Goal: Task Accomplishment & Management: Complete application form

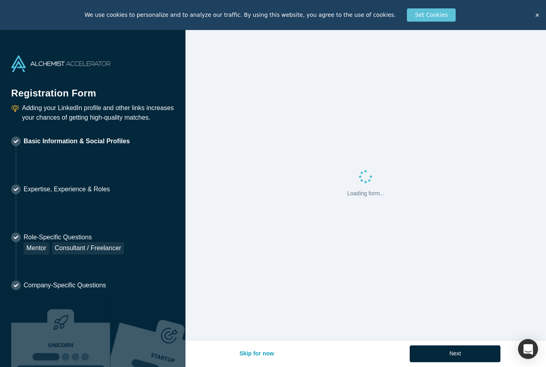
select select "US"
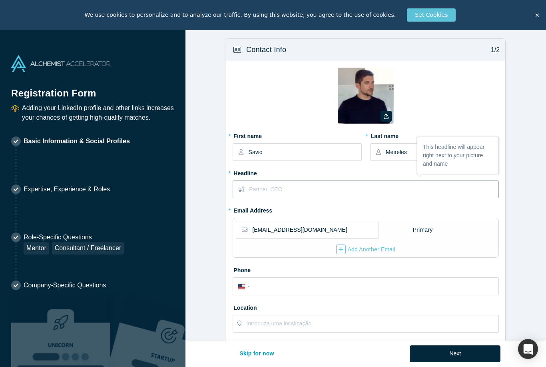
click at [265, 188] on input "text" at bounding box center [373, 189] width 249 height 17
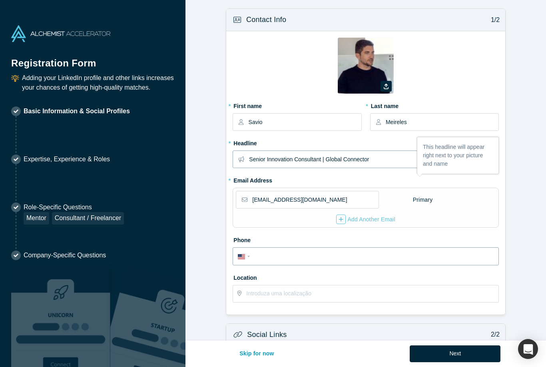
type input "Senior Innovation Consultant | Global Connector"
click at [245, 257] on form "Contact Info 1/2 Zoom Save Remove Upload New * First name [PERSON_NAME] * Last …" at bounding box center [365, 258] width 361 height 500
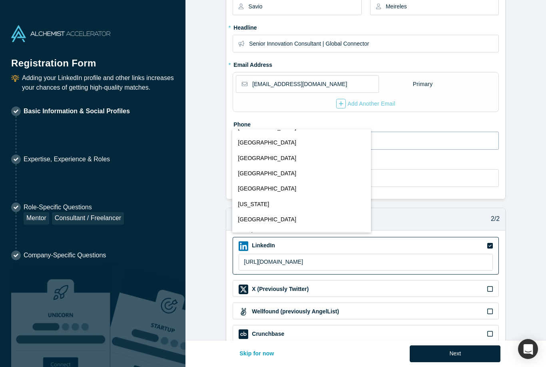
scroll to position [2643, 0]
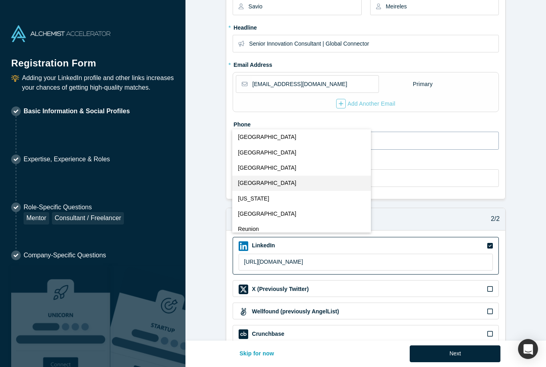
click at [252, 182] on span "[GEOGRAPHIC_DATA]" at bounding box center [267, 183] width 58 height 8
select select "PT"
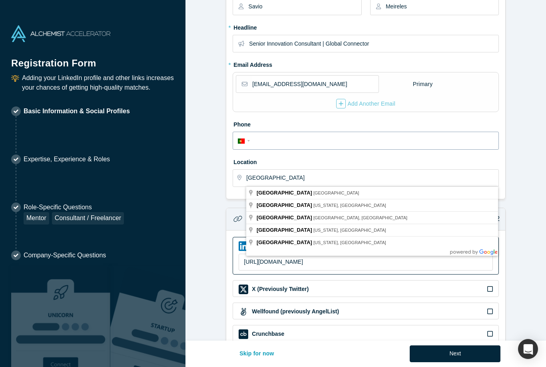
type input "[GEOGRAPHIC_DATA], [GEOGRAPHIC_DATA]"
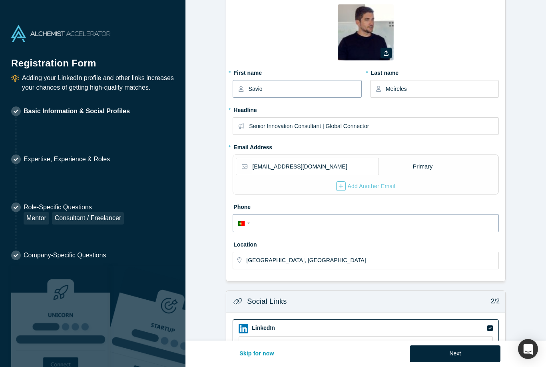
scroll to position [20, 0]
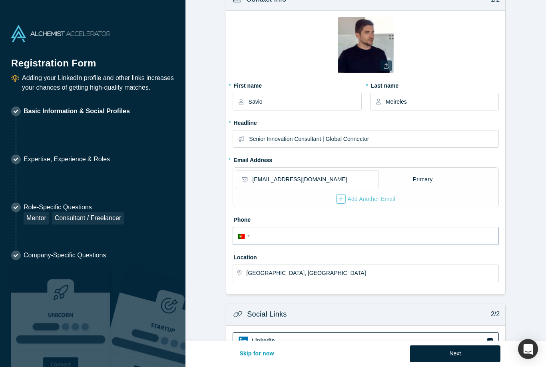
click at [387, 65] on icon "button" at bounding box center [386, 66] width 5 height 6
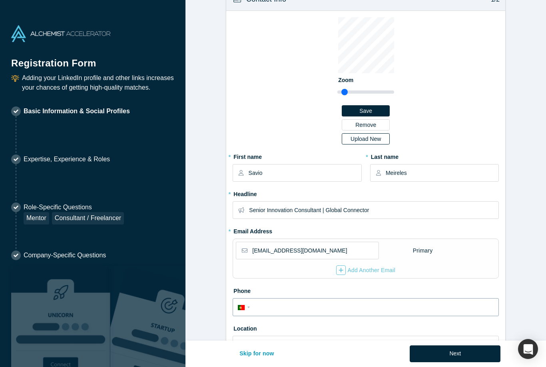
click at [360, 138] on div "Upload New" at bounding box center [365, 139] width 37 height 6
click at [0, 0] on input "Upload New" at bounding box center [0, 0] width 0 height 0
click at [465, 359] on button "Next" at bounding box center [455, 353] width 91 height 17
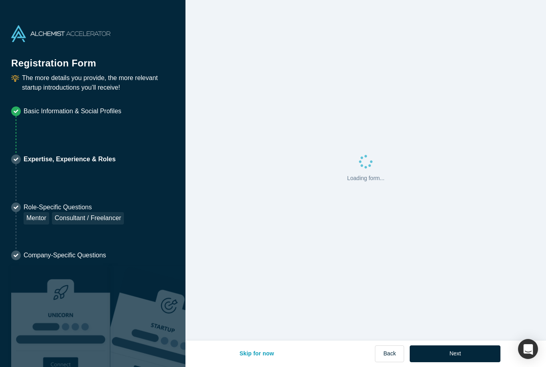
scroll to position [0, 0]
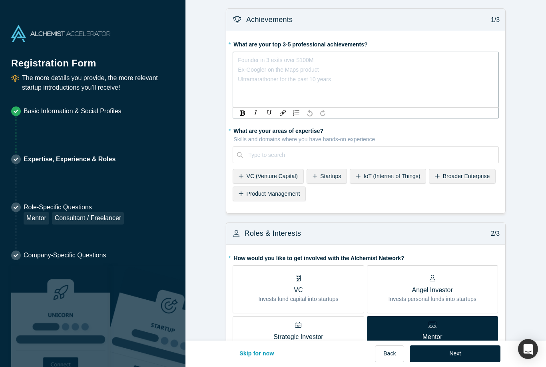
click at [261, 60] on div "rdw-editor" at bounding box center [365, 60] width 255 height 10
copy span "Closed over $300.000 in sales in [GEOGRAPHIC_DATA]"
click at [417, 60] on span "- Ex-[PERSON_NAME] Group [GEOGRAPHIC_DATA] (worked four clients like Volvo, Mer…" at bounding box center [363, 65] width 251 height 16
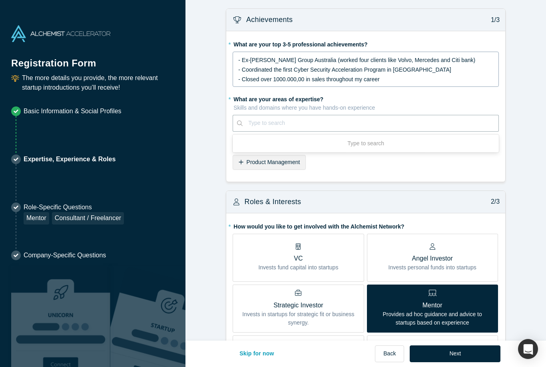
click at [282, 132] on div "Use Up and Down to choose options, press Enter to select the currently focused …" at bounding box center [366, 123] width 266 height 17
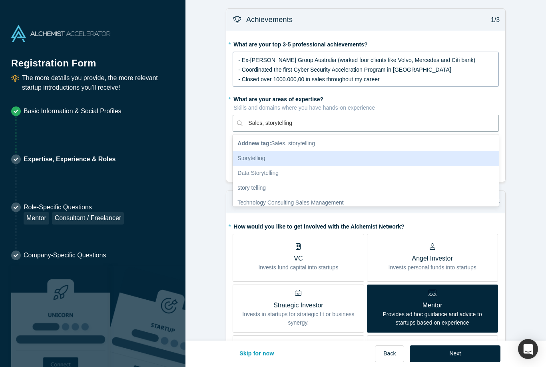
type input "Sales, storytelling"
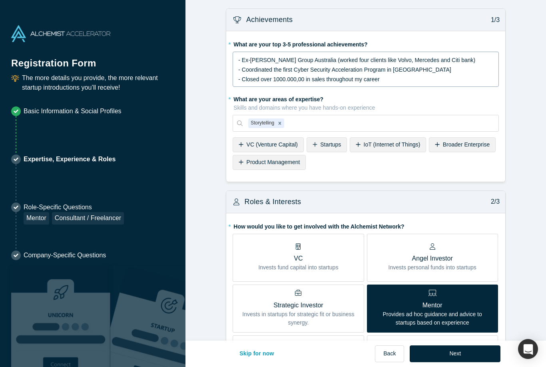
click at [321, 146] on span "Startups" at bounding box center [330, 144] width 21 height 6
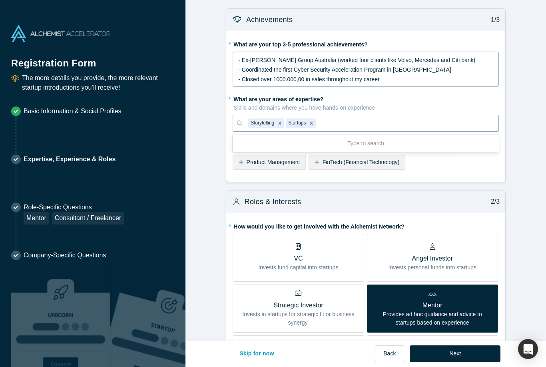
click at [346, 120] on div at bounding box center [404, 123] width 175 height 10
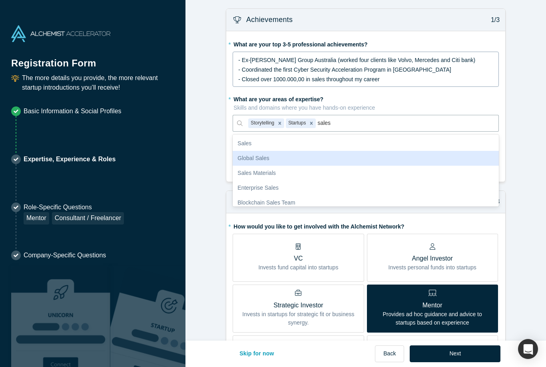
click at [259, 156] on div "Global Sales" at bounding box center [366, 158] width 266 height 15
type input "sales"
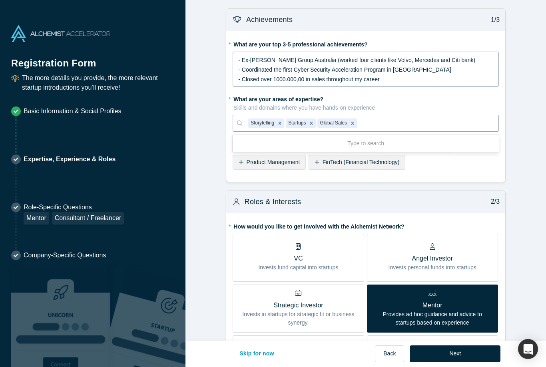
click at [381, 124] on div at bounding box center [426, 123] width 134 height 10
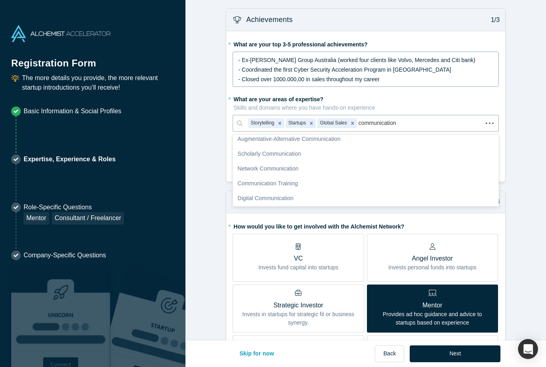
scroll to position [92, 0]
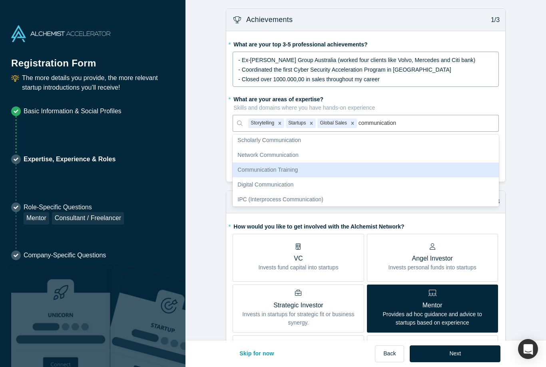
click at [261, 170] on div "Communication Training" at bounding box center [366, 169] width 266 height 15
type input "communication"
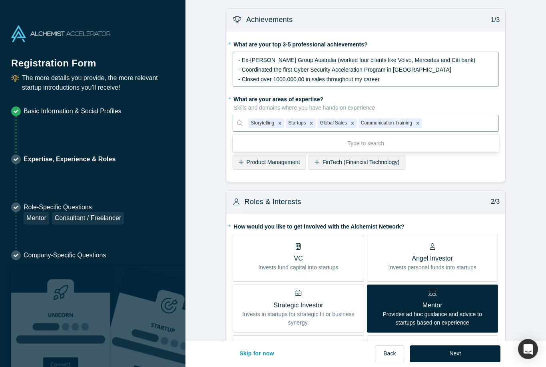
click at [445, 120] on div at bounding box center [458, 123] width 69 height 10
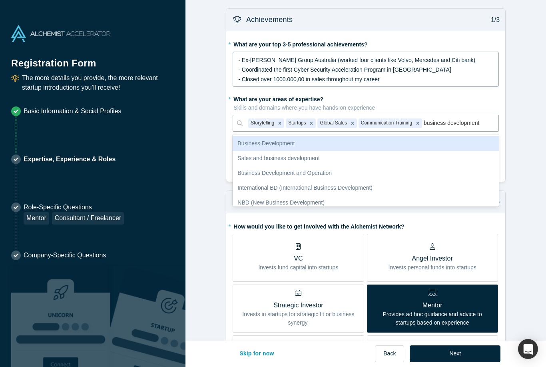
click at [266, 140] on div "Business Development" at bounding box center [366, 143] width 266 height 15
type input "business development"
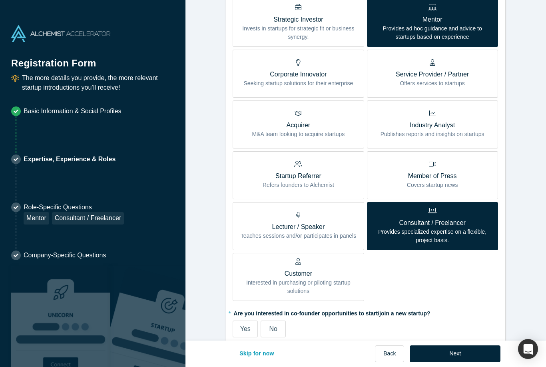
scroll to position [327, 0]
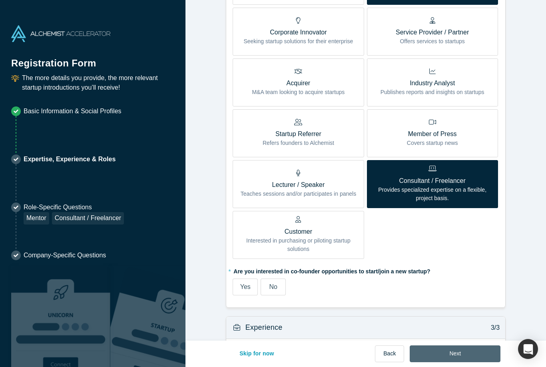
click at [461, 353] on button "Next" at bounding box center [455, 353] width 91 height 17
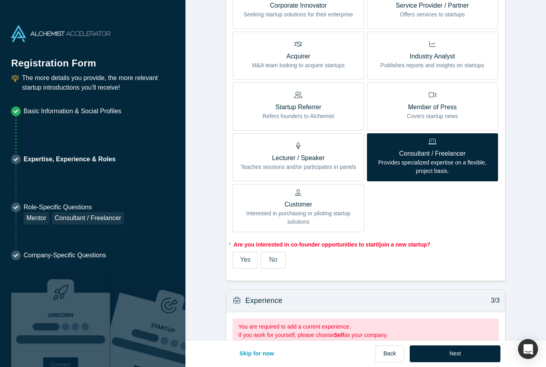
scroll to position [509, 0]
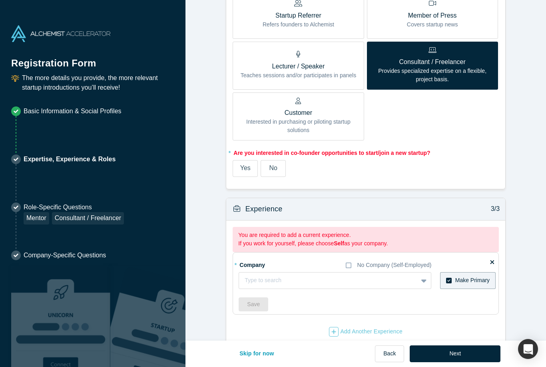
click at [277, 165] on span "No" at bounding box center [273, 167] width 8 height 7
click at [0, 0] on input "No" at bounding box center [0, 0] width 0 height 0
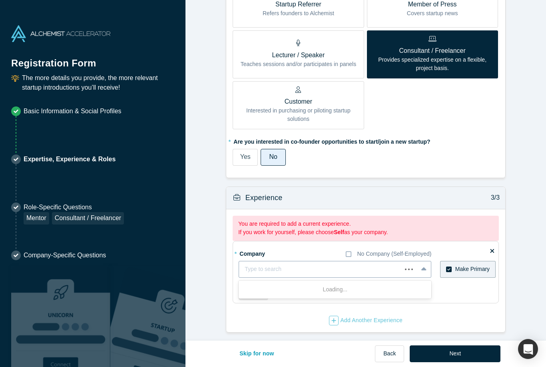
click at [271, 265] on div "Type to search" at bounding box center [321, 269] width 152 height 8
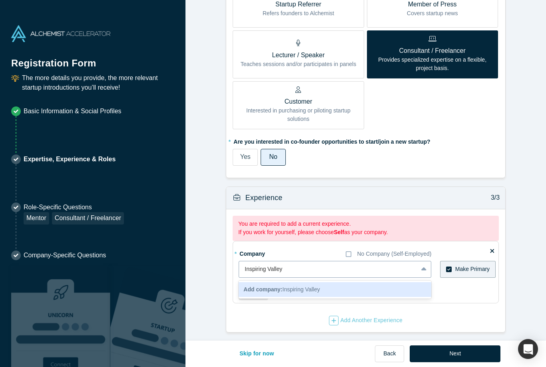
type input "Inspiring Valley"
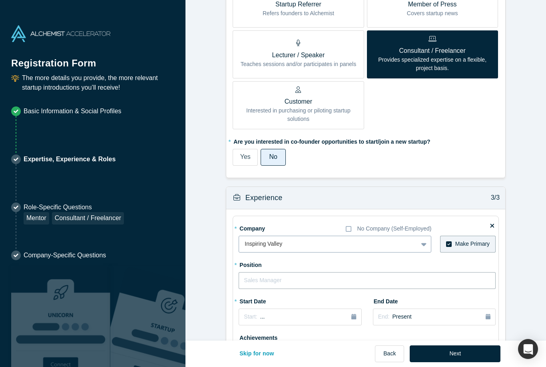
click at [320, 275] on input "text" at bounding box center [367, 280] width 257 height 17
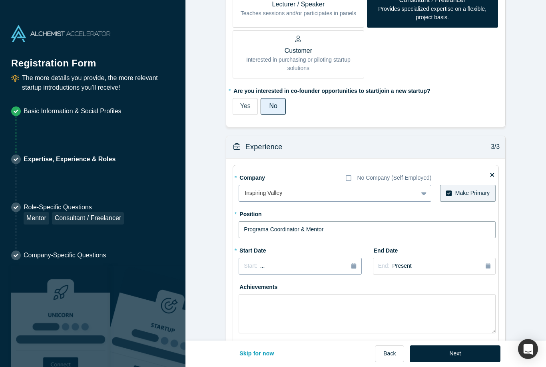
scroll to position [578, 0]
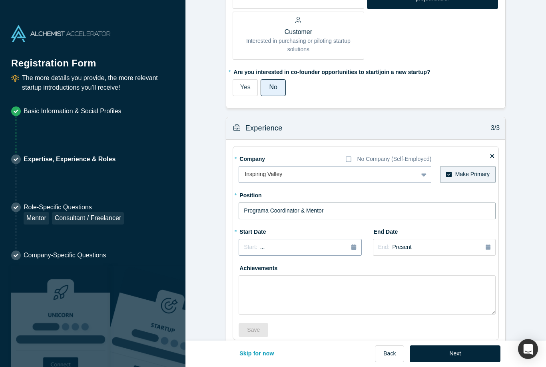
type input "Programa Coordinator & Mentor"
click at [353, 243] on div "button" at bounding box center [353, 247] width 5 height 9
click at [246, 266] on button "Previous Year" at bounding box center [242, 269] width 8 height 8
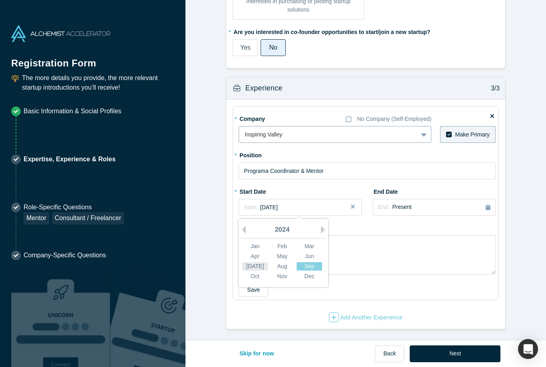
scroll to position [564, 0]
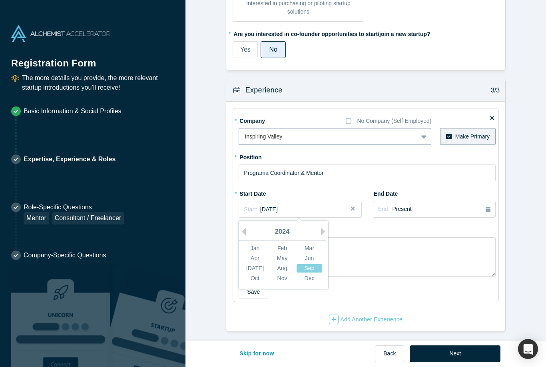
click at [256, 276] on div "Oct" at bounding box center [255, 278] width 26 height 8
click at [272, 243] on textarea at bounding box center [367, 256] width 257 height 39
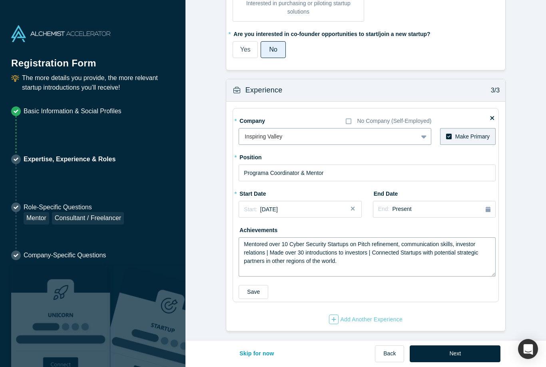
type textarea "Mentored over 10 Cyber Security Startups on Pitch refinement, communication ski…"
click at [259, 287] on button "Save" at bounding box center [254, 292] width 30 height 14
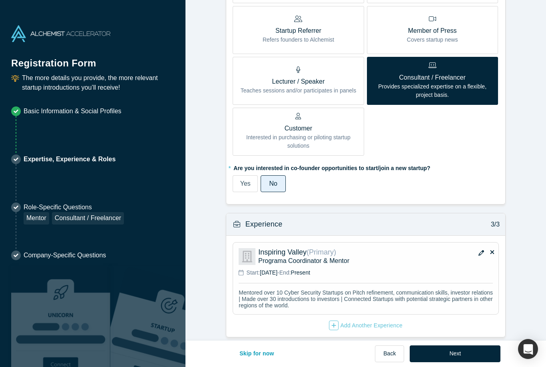
click at [461, 356] on button "Next" at bounding box center [455, 353] width 91 height 17
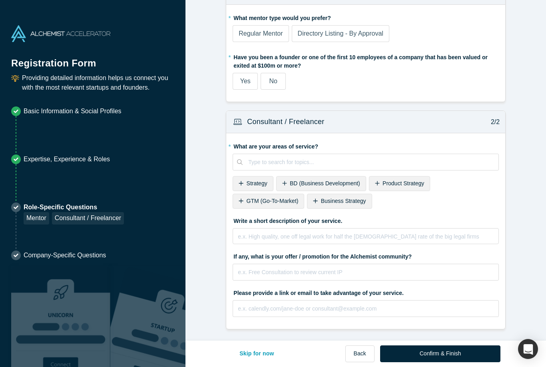
scroll to position [26, 0]
click at [250, 233] on div "rdw-editor" at bounding box center [365, 237] width 255 height 10
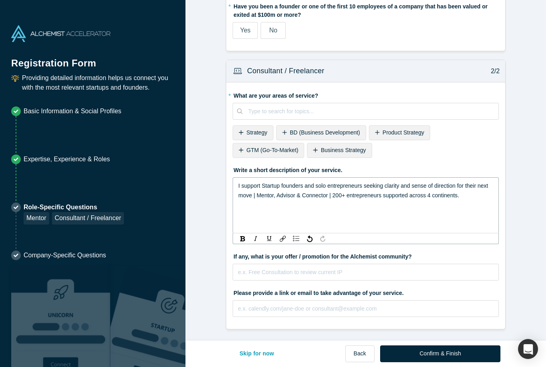
scroll to position [77, 0]
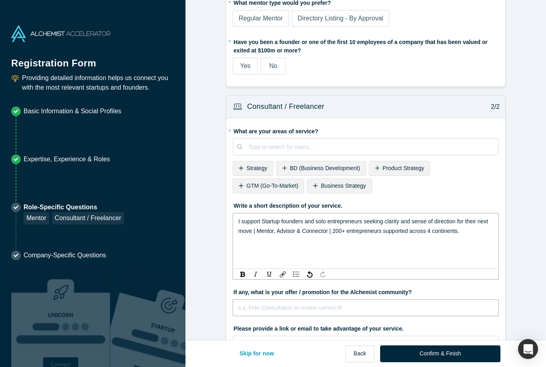
click at [261, 299] on input "text" at bounding box center [366, 307] width 266 height 17
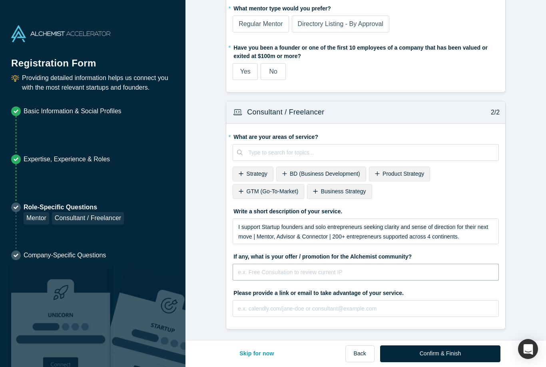
scroll to position [35, 0]
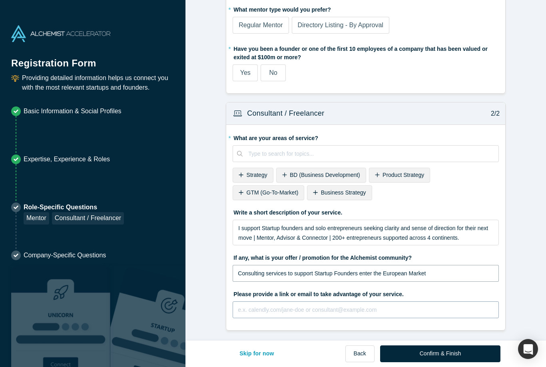
type input "Consulting services to support Startup Founders enter the European Market"
click at [285, 307] on input "text" at bounding box center [366, 309] width 266 height 17
paste input "[URL][DOMAIN_NAME]"
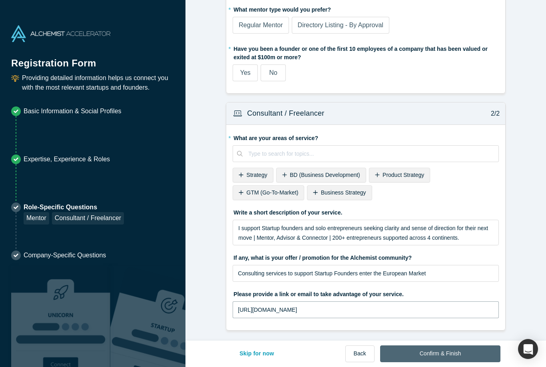
type input "[URL][DOMAIN_NAME]"
click at [459, 355] on button "Confirm & Finish" at bounding box center [440, 353] width 120 height 17
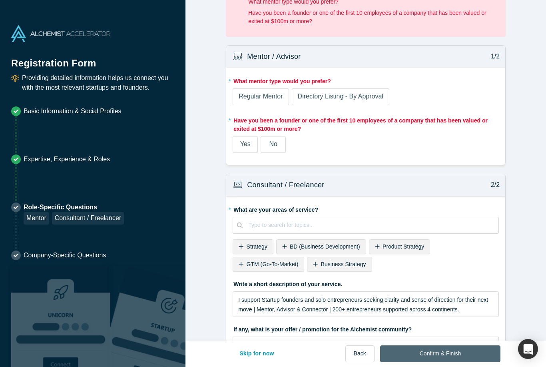
scroll to position [0, 0]
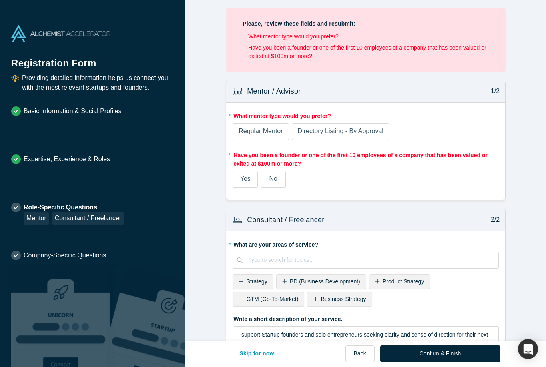
click at [273, 132] on span "Regular Mentor" at bounding box center [261, 131] width 44 height 7
click at [0, 0] on input "Regular Mentor" at bounding box center [0, 0] width 0 height 0
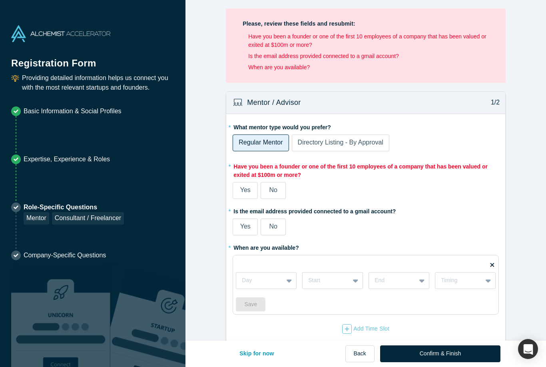
click at [349, 144] on span "Directory Listing - By Approval" at bounding box center [341, 142] width 86 height 7
click at [0, 0] on input "Directory Listing - By Approval" at bounding box center [0, 0] width 0 height 0
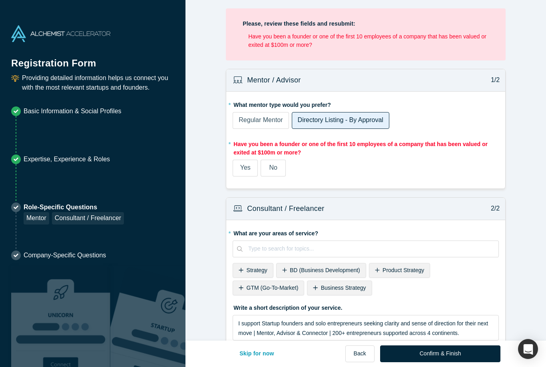
click at [259, 118] on span "Regular Mentor" at bounding box center [261, 119] width 44 height 7
click at [0, 0] on input "Regular Mentor" at bounding box center [0, 0] width 0 height 0
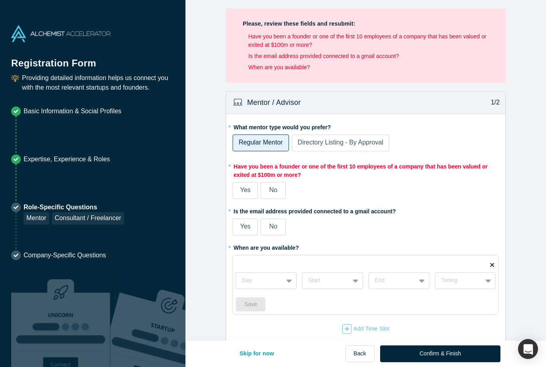
click at [276, 191] on span "No" at bounding box center [273, 189] width 8 height 7
click at [0, 0] on input "No" at bounding box center [0, 0] width 0 height 0
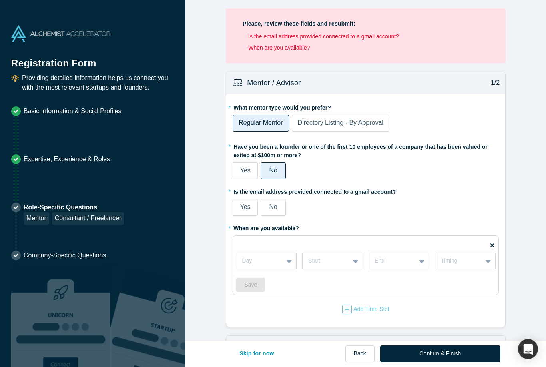
click at [242, 207] on span "Yes" at bounding box center [245, 206] width 10 height 7
click at [0, 0] on input "Yes" at bounding box center [0, 0] width 0 height 0
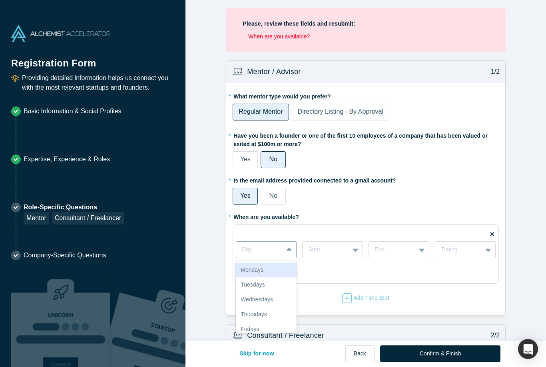
click at [289, 251] on icon at bounding box center [289, 249] width 5 height 8
click at [259, 271] on div "Mondays" at bounding box center [266, 269] width 61 height 15
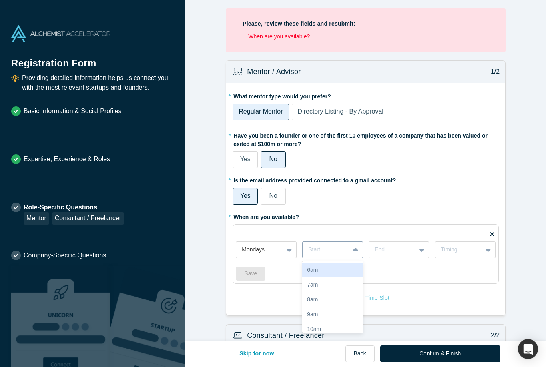
click at [334, 251] on div at bounding box center [326, 249] width 36 height 10
click at [319, 281] on div "4pm" at bounding box center [332, 278] width 61 height 15
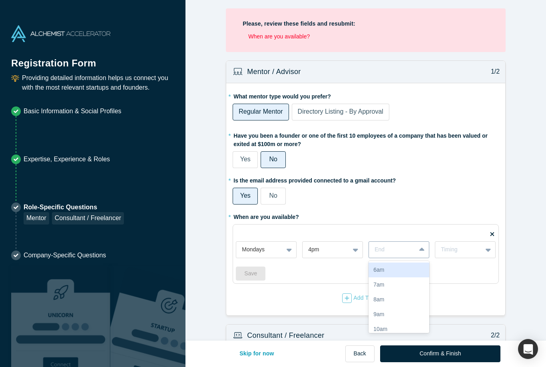
click at [389, 251] on div at bounding box center [393, 249] width 36 height 10
click at [383, 291] on div "7pm" at bounding box center [399, 288] width 61 height 15
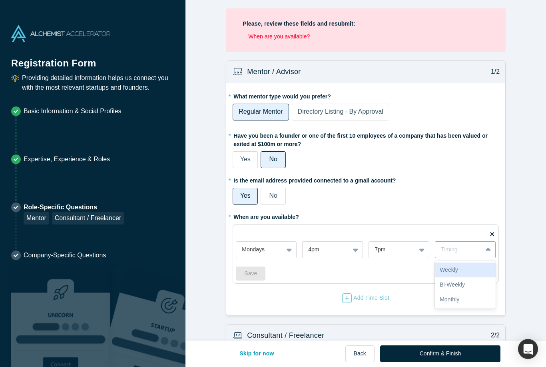
click at [469, 251] on div "Timing" at bounding box center [459, 249] width 36 height 8
click at [454, 271] on div "Weekly" at bounding box center [465, 269] width 61 height 15
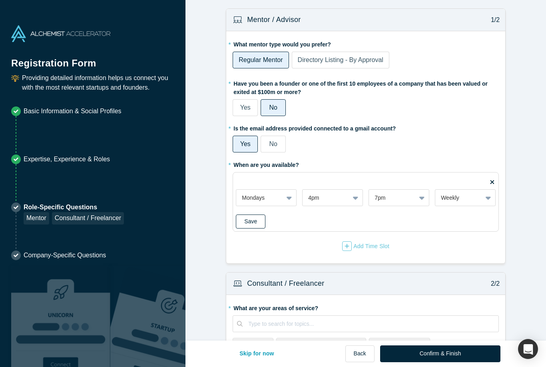
click at [257, 223] on button "Save" at bounding box center [251, 221] width 30 height 14
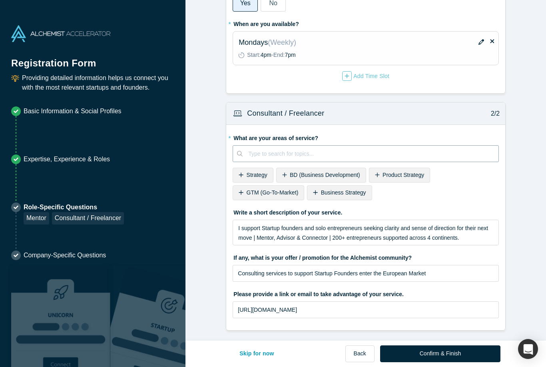
scroll to position [140, 0]
click at [446, 355] on button "Confirm & Finish" at bounding box center [440, 353] width 120 height 17
